Goal: Task Accomplishment & Management: Use online tool/utility

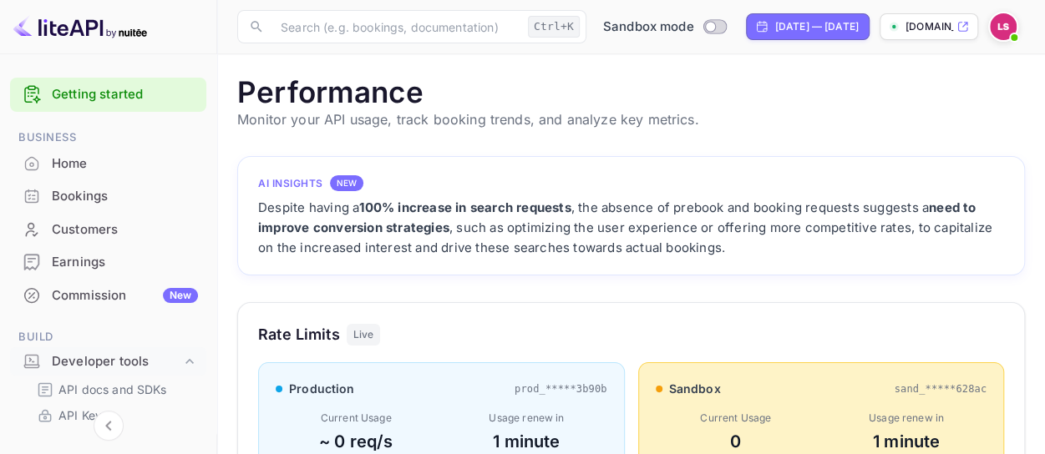
scroll to position [417, 774]
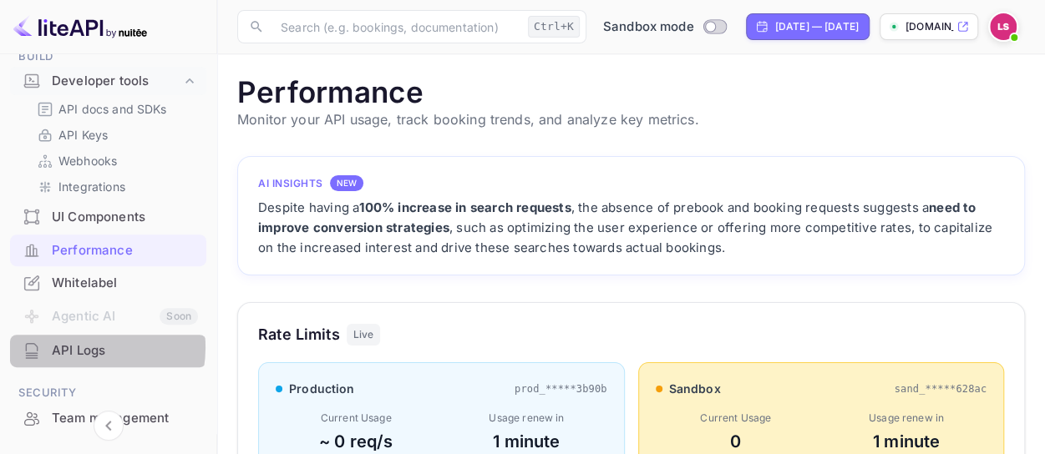
click at [77, 347] on div "API Logs" at bounding box center [125, 351] width 146 height 19
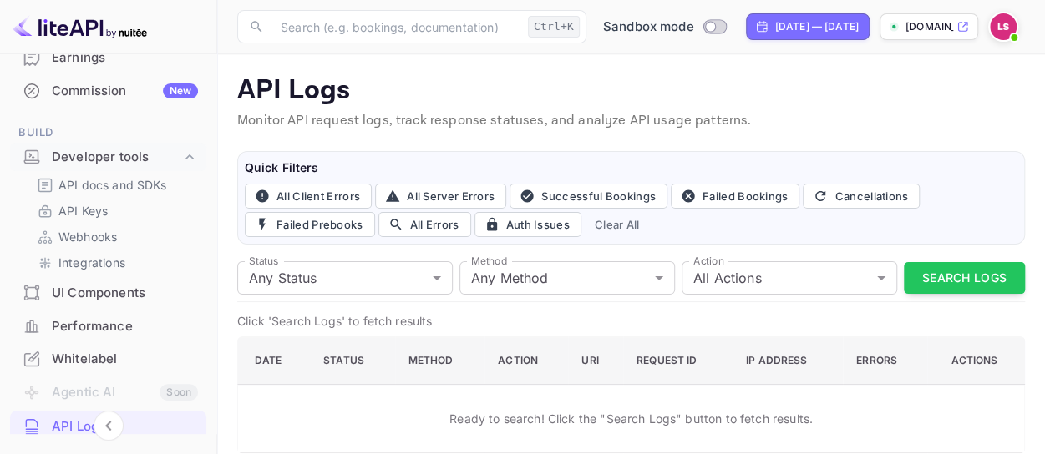
scroll to position [195, 0]
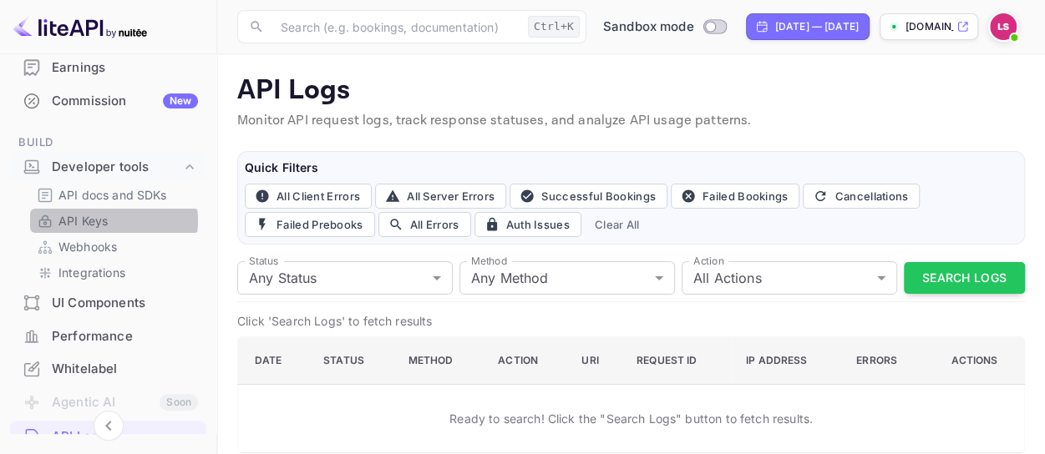
click at [100, 221] on p "API Keys" at bounding box center [82, 221] width 49 height 18
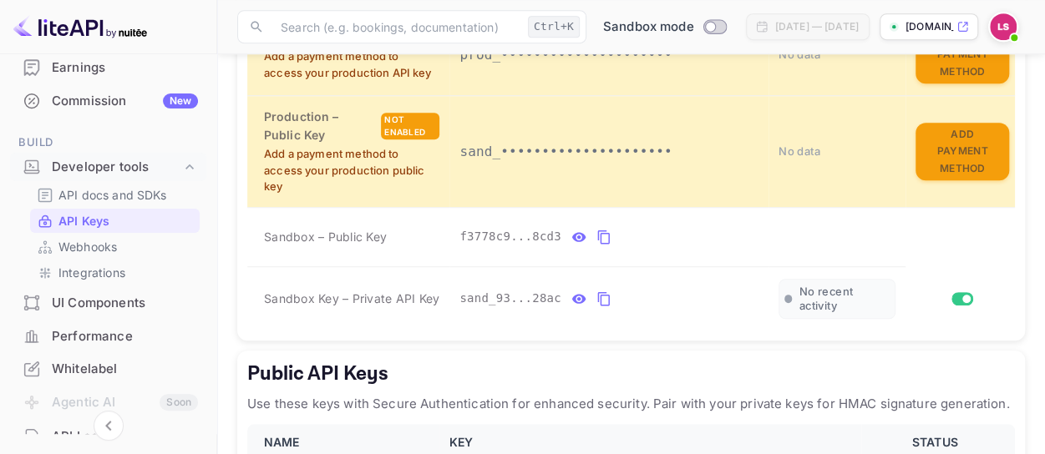
scroll to position [472, 0]
click at [113, 191] on p "API docs and SDKs" at bounding box center [112, 195] width 109 height 18
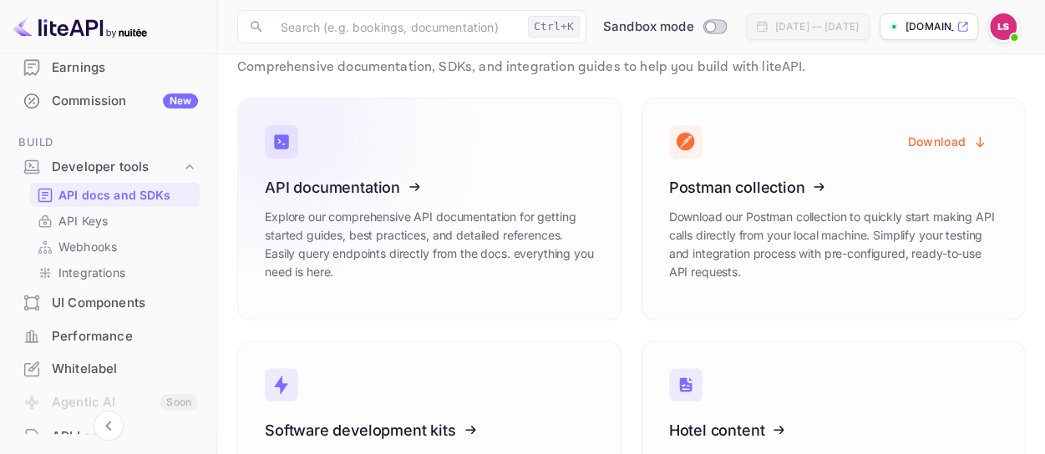
scroll to position [57, 0]
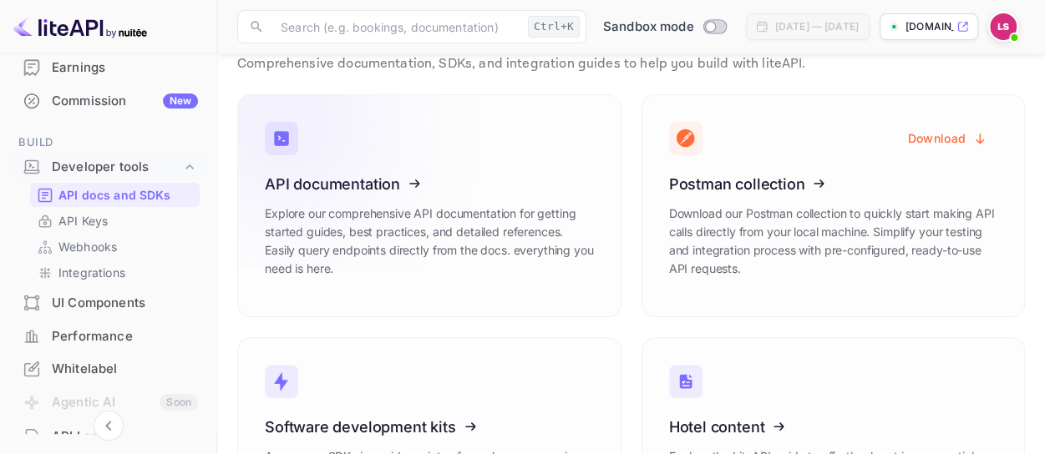
click at [419, 246] on icon at bounding box center [368, 181] width 260 height 172
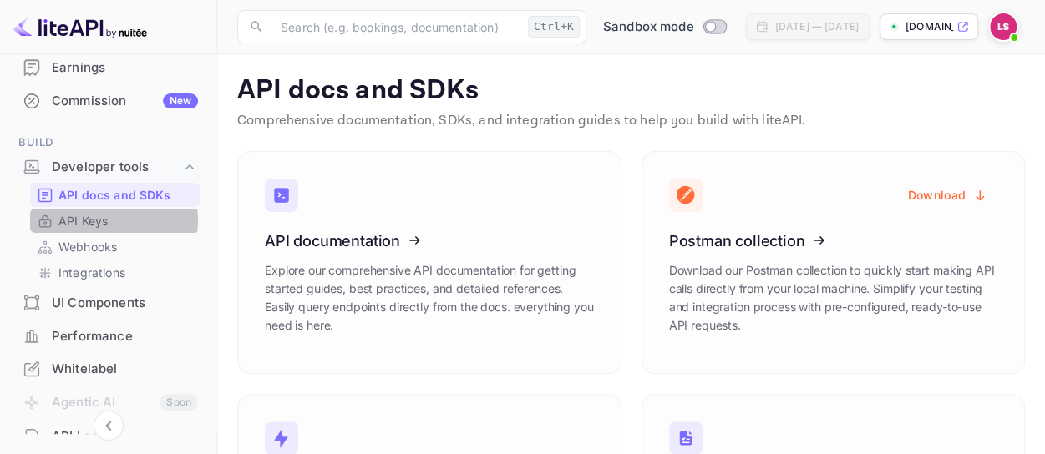
click at [104, 220] on p "API Keys" at bounding box center [82, 221] width 49 height 18
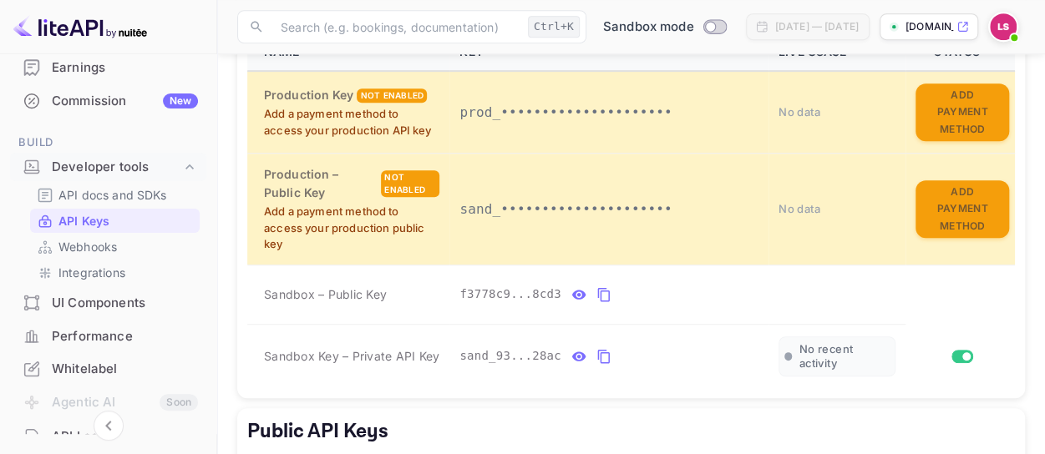
scroll to position [414, 0]
click at [574, 292] on icon "private api keys table" at bounding box center [579, 293] width 14 height 9
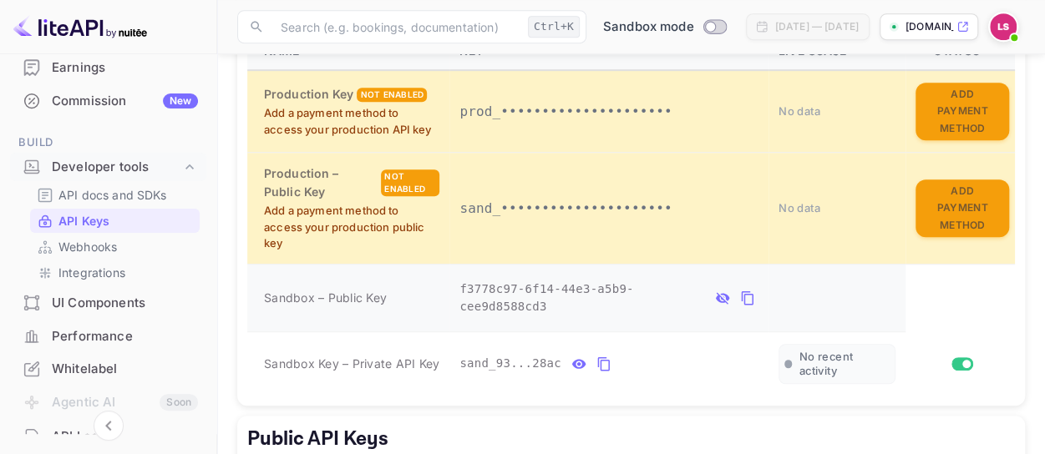
click at [740, 288] on icon "private api keys table" at bounding box center [747, 298] width 15 height 20
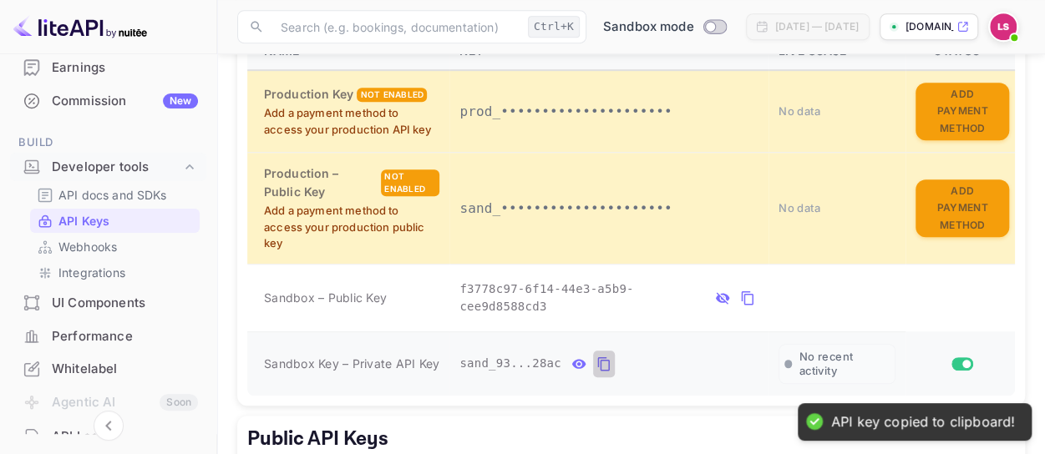
click at [598, 358] on icon "private api keys table" at bounding box center [603, 365] width 12 height 14
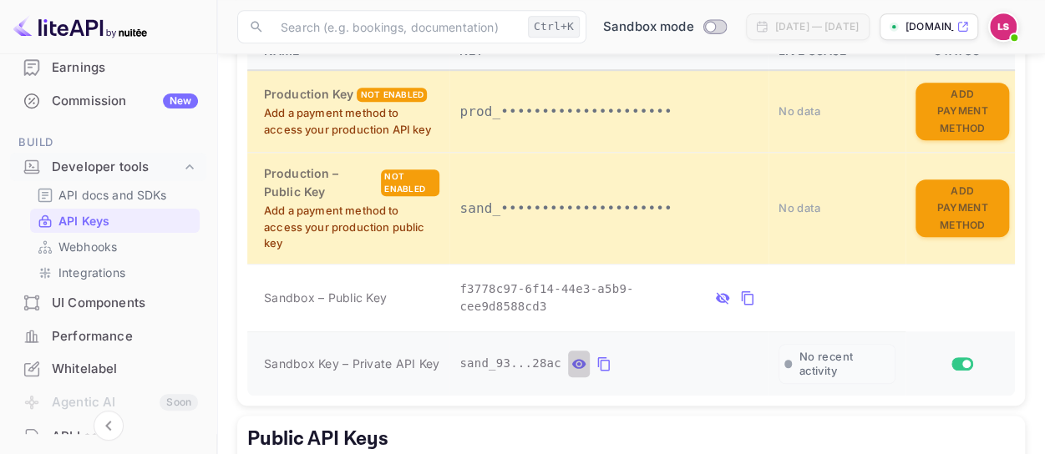
click at [571, 354] on icon "private api keys table" at bounding box center [578, 364] width 15 height 20
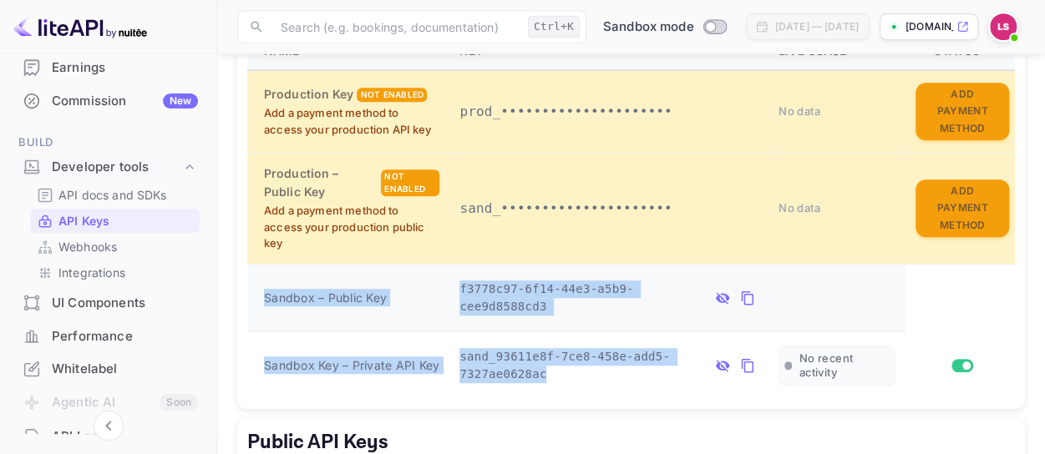
drag, startPoint x: 611, startPoint y: 377, endPoint x: 251, endPoint y: 292, distance: 369.0
click at [251, 292] on tbody "Production Key Not enabled Add a payment method to access your production API k…" at bounding box center [631, 234] width 768 height 329
copy tbody "Sandbox – Public Key f3778c97-6f14-44e3-a5b9-cee9d8588cd3 Sandbox Key – Private…"
click at [563, 348] on span "sand_93611e8f-7ce8-458e-add5-7327ae0628ac" at bounding box center [582, 365] width 246 height 35
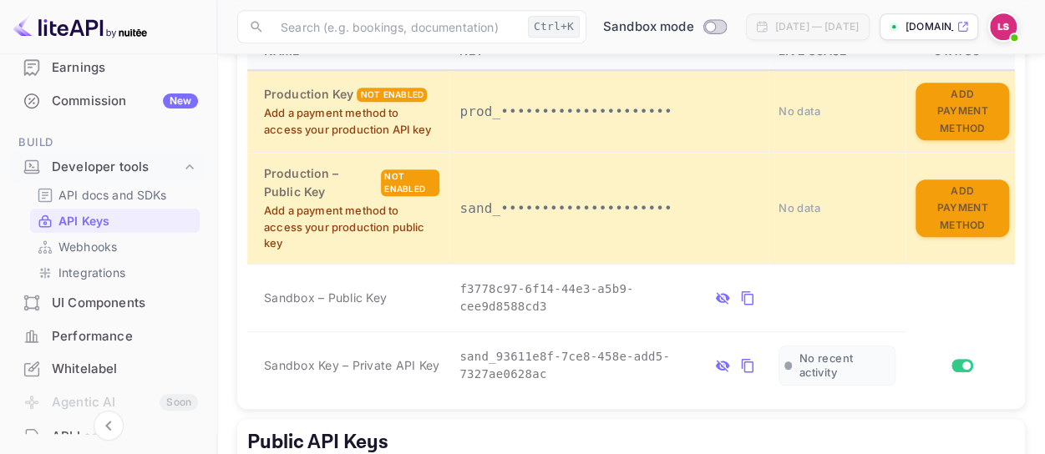
click at [747, 357] on icon "private api keys table" at bounding box center [747, 366] width 15 height 20
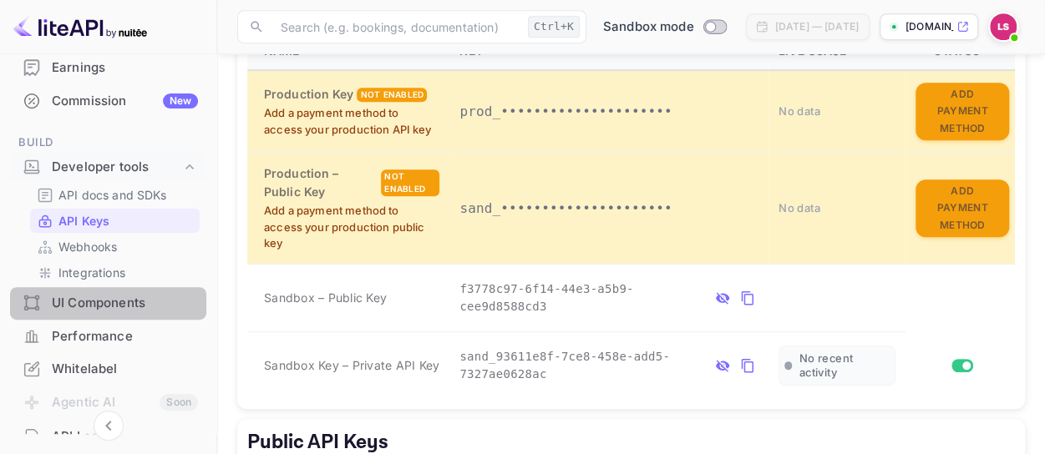
click at [118, 305] on div "UI Components" at bounding box center [125, 303] width 146 height 19
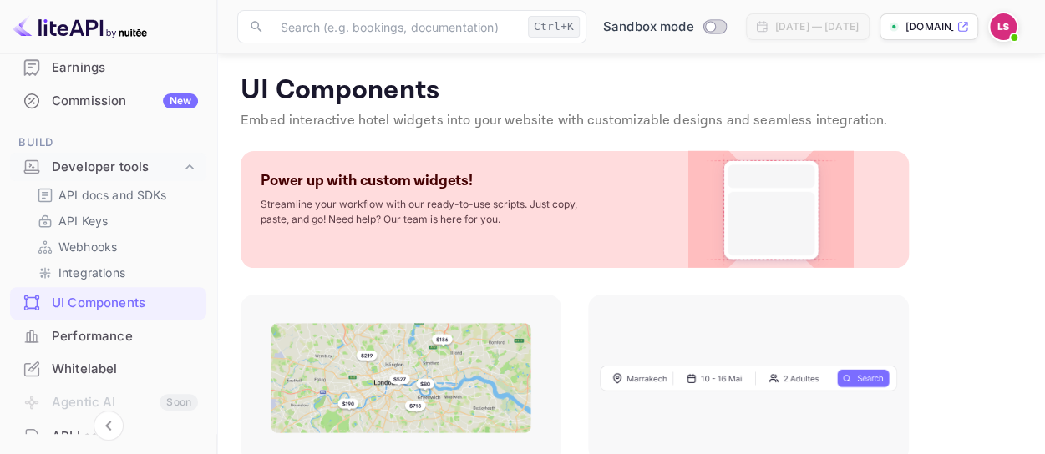
scroll to position [105, 0]
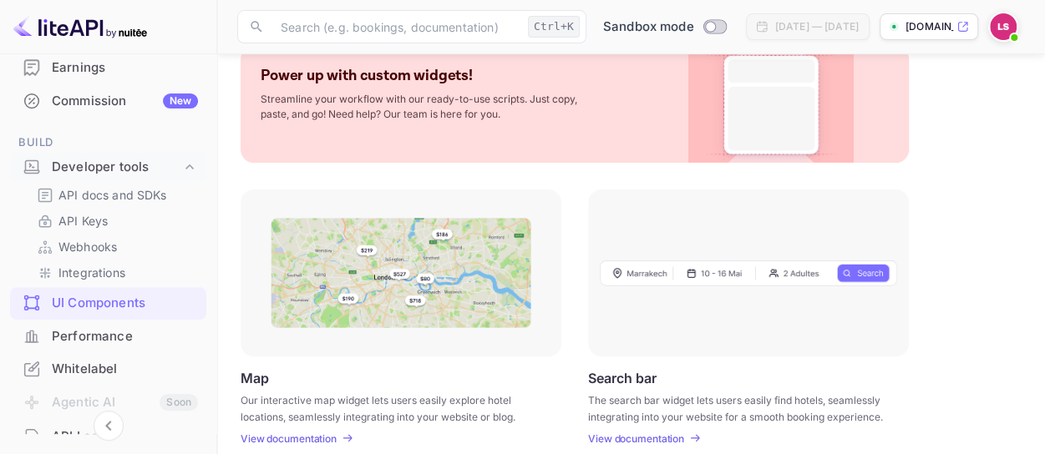
click at [635, 380] on p "Search bar" at bounding box center [622, 378] width 69 height 16
click at [633, 439] on p "View documentation" at bounding box center [636, 439] width 96 height 13
